Goal: Task Accomplishment & Management: Use online tool/utility

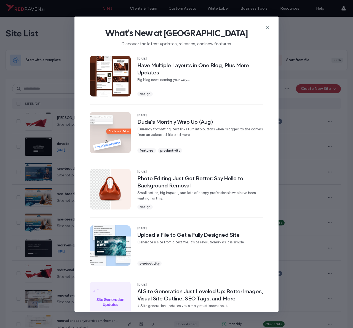
drag, startPoint x: 0, startPoint y: 0, endPoint x: 267, endPoint y: 26, distance: 268.0
click at [267, 26] on icon at bounding box center [267, 27] width 4 height 4
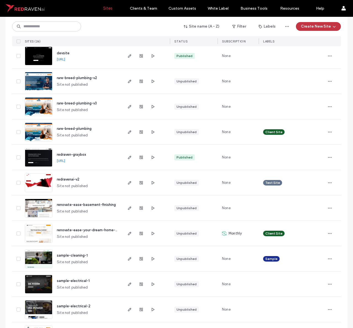
scroll to position [90, 0]
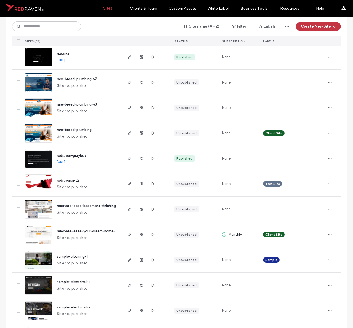
click at [71, 130] on span "rare-breed-plumbing" at bounding box center [74, 130] width 35 height 4
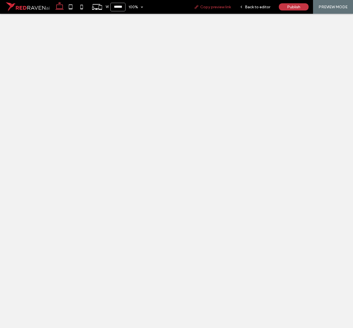
select select "**********"
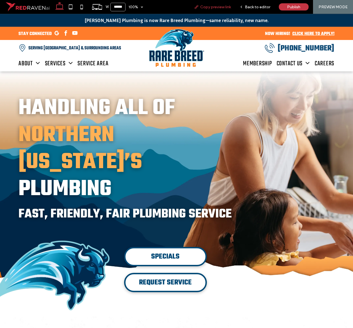
click at [222, 8] on span "Copy preview link" at bounding box center [215, 7] width 31 height 5
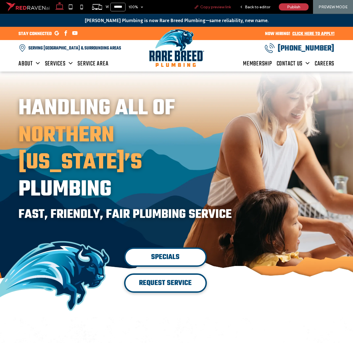
click at [209, 7] on span "Copy preview link" at bounding box center [215, 7] width 31 height 5
